Goal: Task Accomplishment & Management: Manage account settings

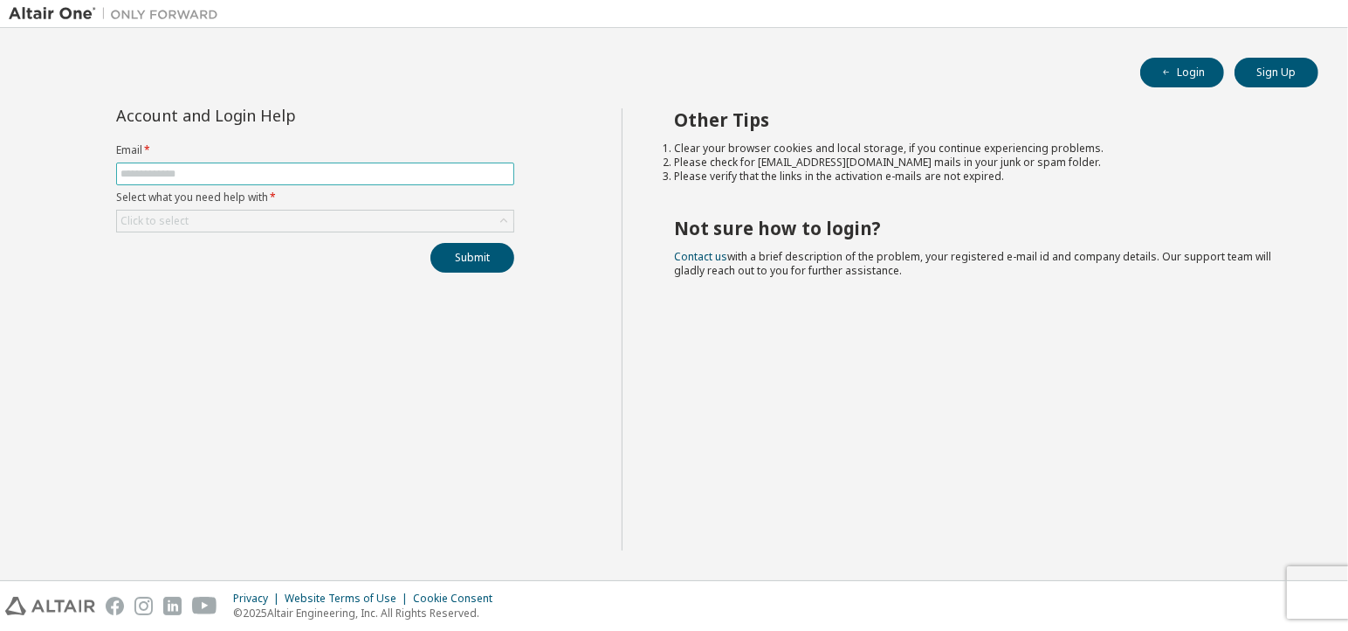
click at [320, 169] on input "text" at bounding box center [316, 174] width 390 height 14
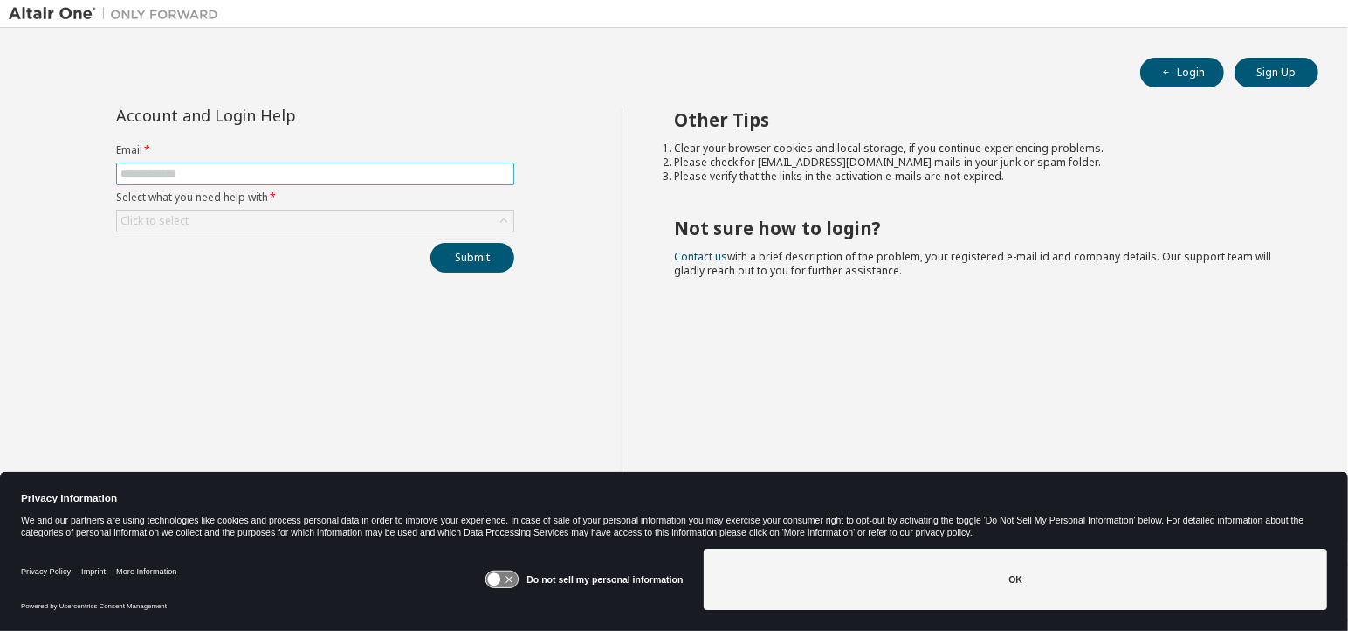
click at [294, 169] on input "text" at bounding box center [316, 174] width 390 height 14
type input "**********"
click at [478, 258] on button "Submit" at bounding box center [473, 258] width 84 height 30
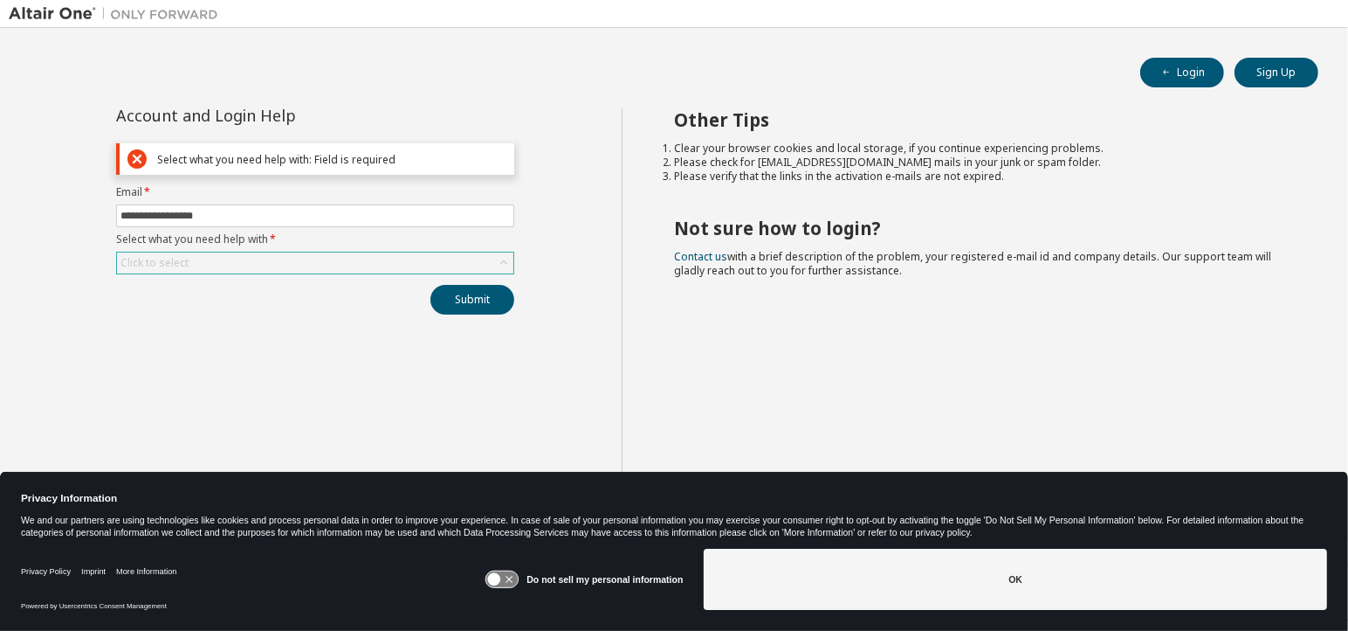
click at [327, 256] on div "Click to select" at bounding box center [315, 262] width 397 height 21
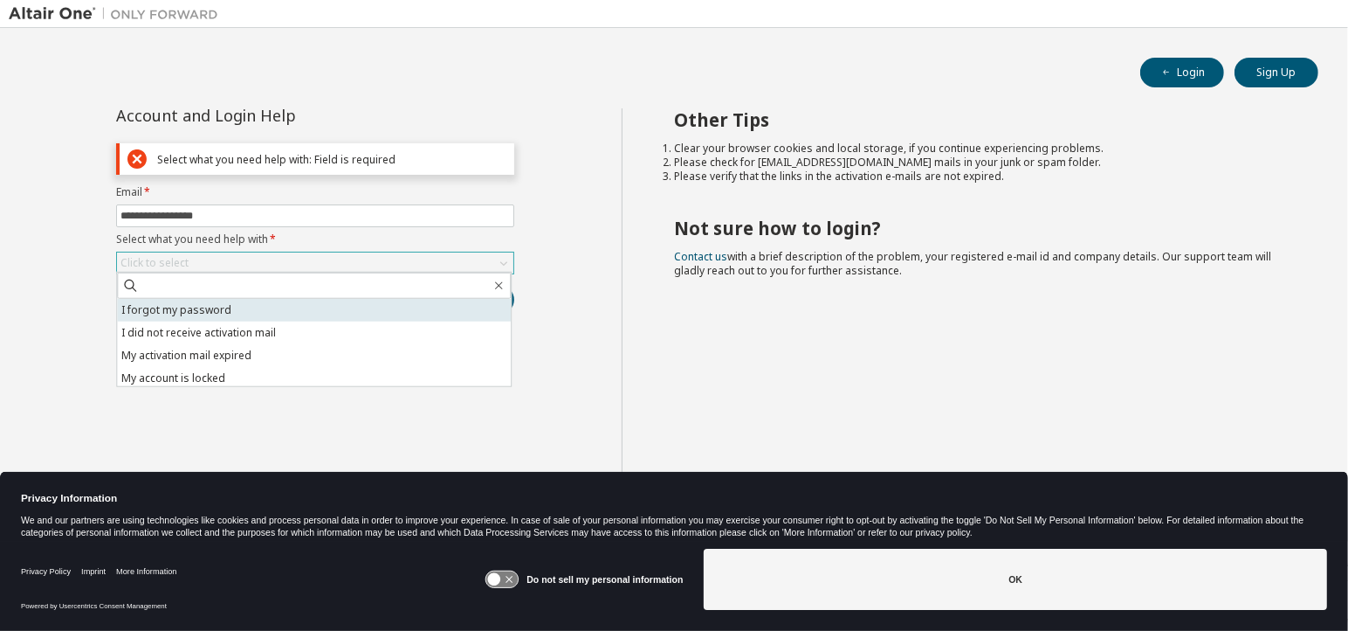
click at [293, 312] on li "I forgot my password" at bounding box center [314, 310] width 394 height 23
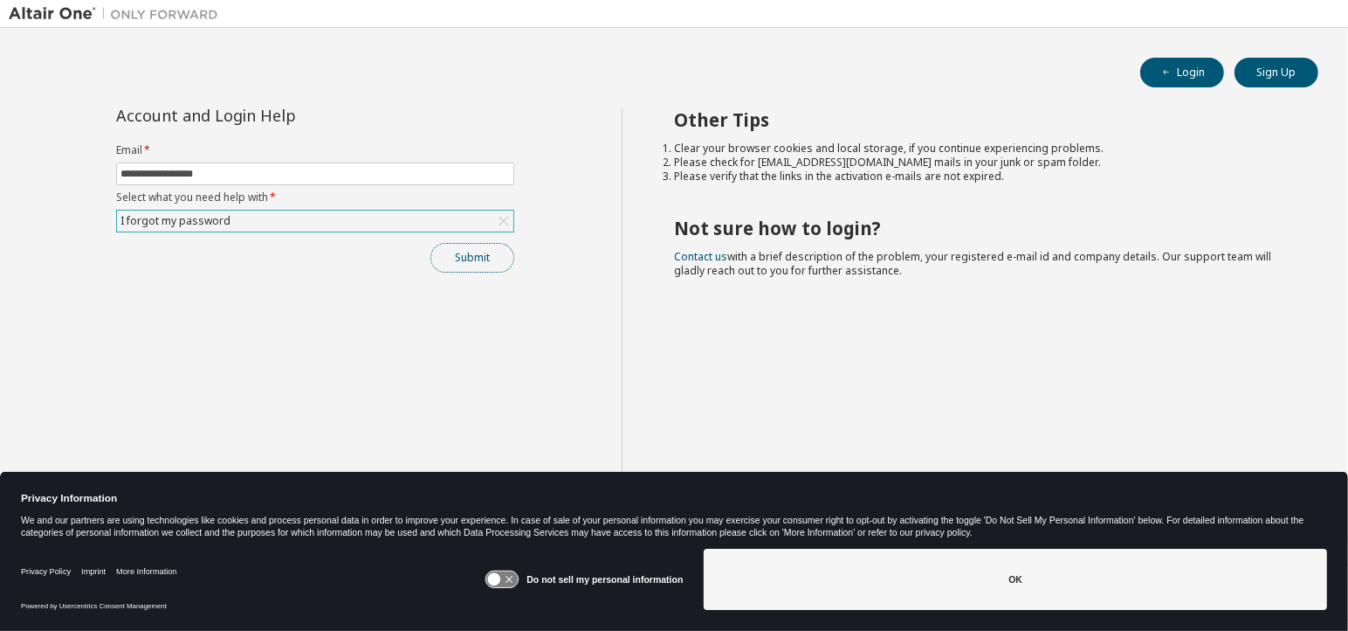
click at [461, 263] on button "Submit" at bounding box center [473, 258] width 84 height 30
